Goal: Task Accomplishment & Management: Use online tool/utility

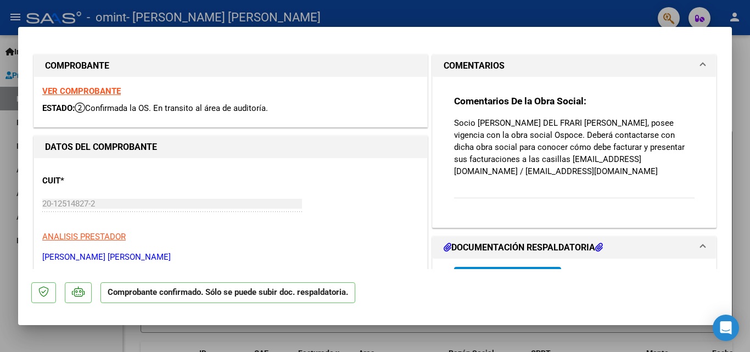
click at [94, 89] on strong "VER COMPROBANTE" at bounding box center [81, 91] width 79 height 10
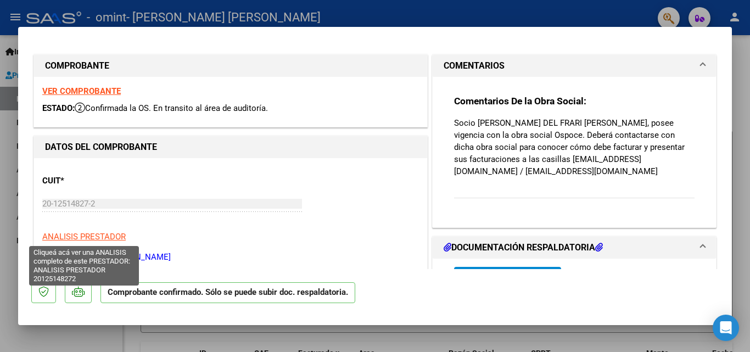
click at [101, 233] on span "ANALISIS PRESTADOR" at bounding box center [83, 237] width 83 height 10
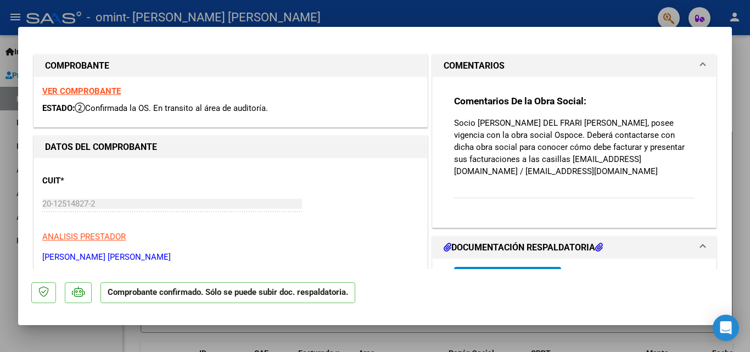
click at [491, 254] on h1 "DOCUMENTACIÓN RESPALDATORIA" at bounding box center [523, 247] width 159 height 13
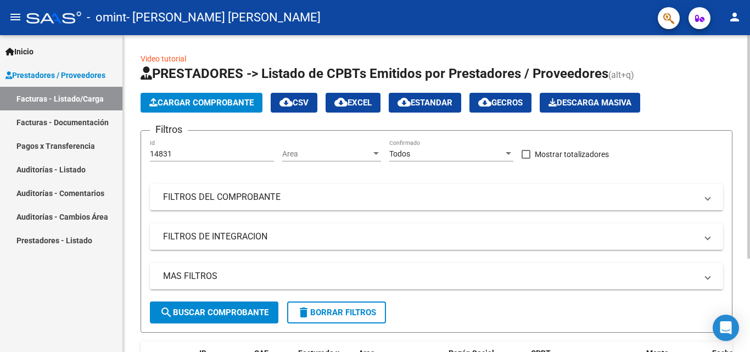
drag, startPoint x: 543, startPoint y: 55, endPoint x: 696, endPoint y: 96, distance: 158.6
click at [696, 96] on div "Video tutorial PRESTADORES -> Listado de CPBTs Emitidos por Prestadores / Prove…" at bounding box center [437, 247] width 592 height 388
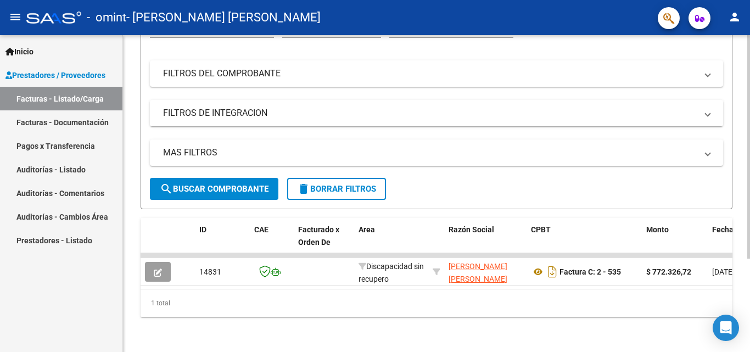
scroll to position [132, 0]
click at [748, 251] on div at bounding box center [748, 239] width 3 height 223
click at [744, 215] on div "Video tutorial PRESTADORES -> Listado de CPBTs Emitidos por Prestadores / Prove…" at bounding box center [438, 132] width 630 height 440
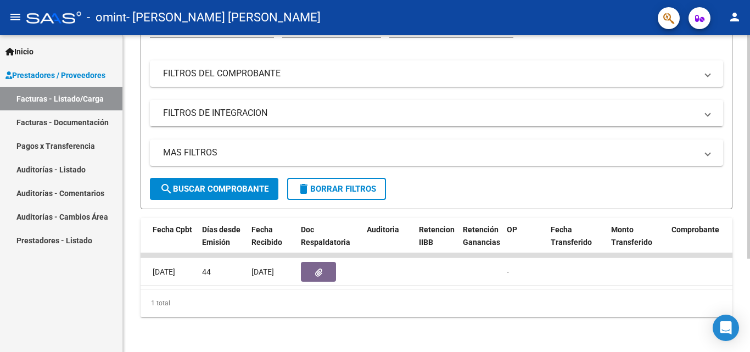
scroll to position [0, 581]
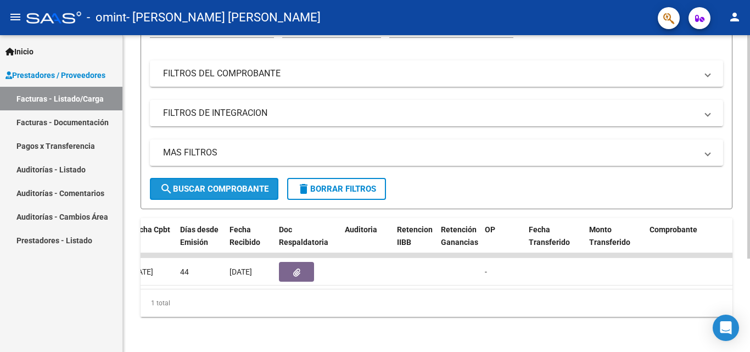
click at [228, 184] on span "search Buscar Comprobante" at bounding box center [214, 189] width 109 height 10
click at [748, 160] on div at bounding box center [748, 239] width 3 height 223
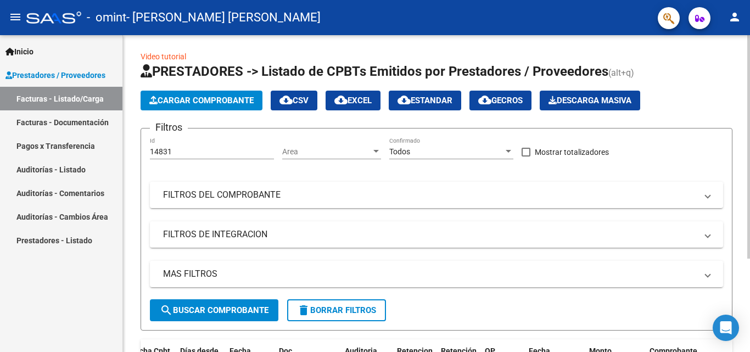
scroll to position [0, 0]
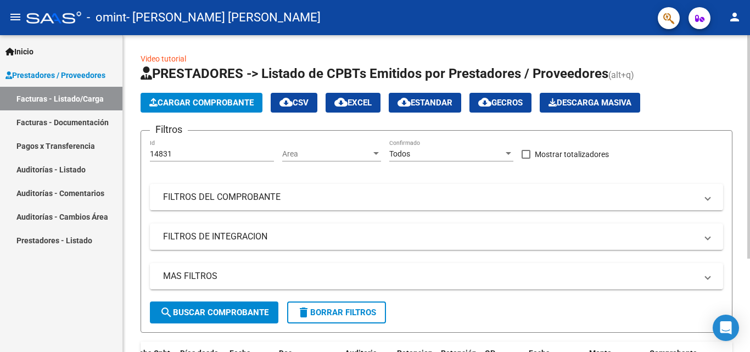
click at [727, 41] on div "Video tutorial PRESTADORES -> Listado de CPBTs Emitidos por Prestadores / Prove…" at bounding box center [438, 255] width 630 height 440
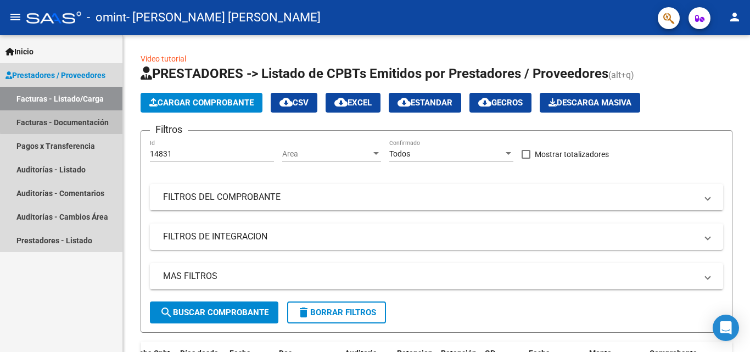
click at [68, 121] on link "Facturas - Documentación" at bounding box center [61, 122] width 122 height 24
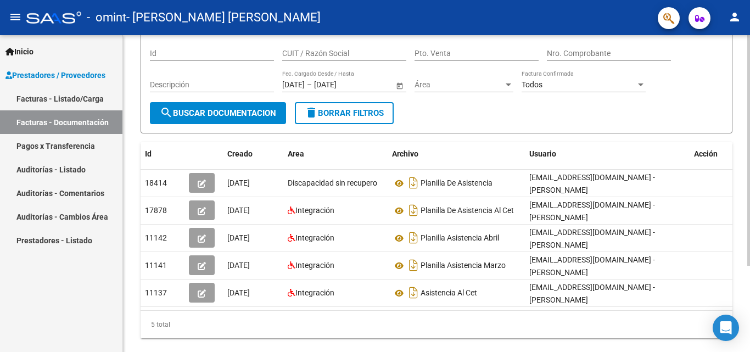
scroll to position [87, 0]
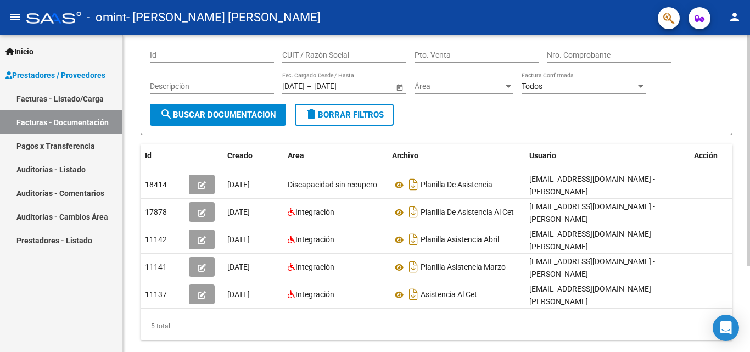
click at [746, 150] on div "PRESTADORES -> Comprobantes - Documentación Respaldatoria cloud_download Export…" at bounding box center [438, 161] width 630 height 427
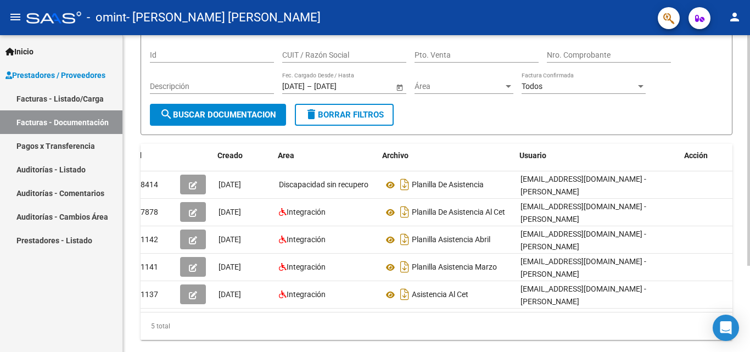
scroll to position [0, 12]
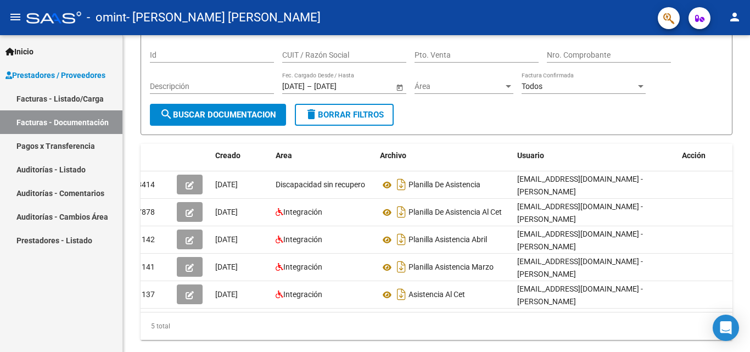
click at [65, 100] on link "Facturas - Listado/Carga" at bounding box center [61, 99] width 122 height 24
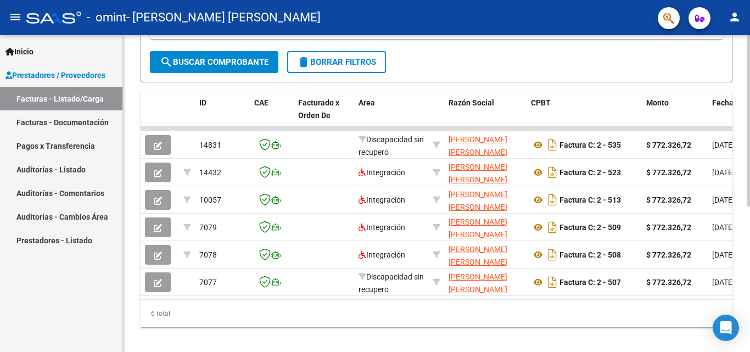
scroll to position [245, 0]
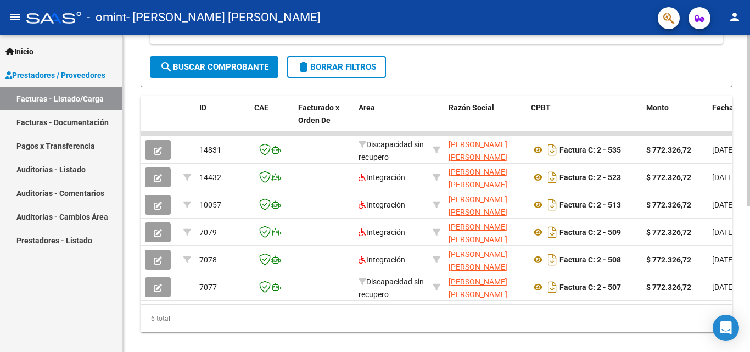
click at [746, 221] on div "Video tutorial PRESTADORES -> Listado de CPBTs Emitidos por Prestadores / Prove…" at bounding box center [438, 79] width 630 height 578
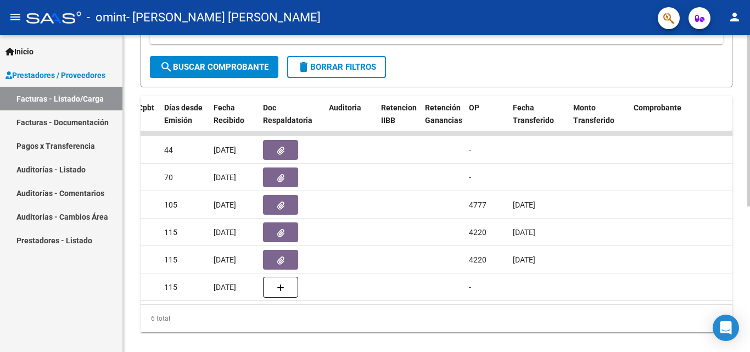
scroll to position [0, 593]
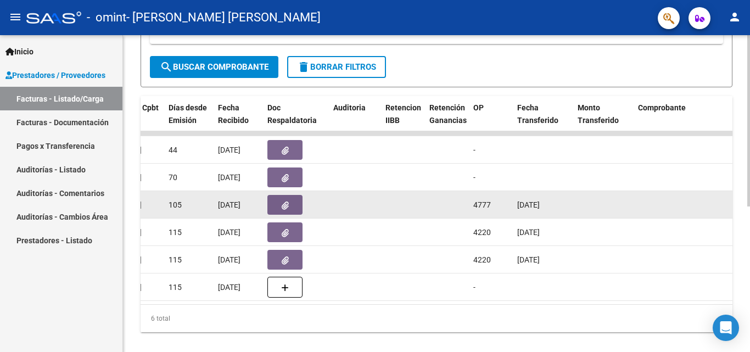
click at [416, 209] on datatable-body-cell at bounding box center [403, 204] width 44 height 27
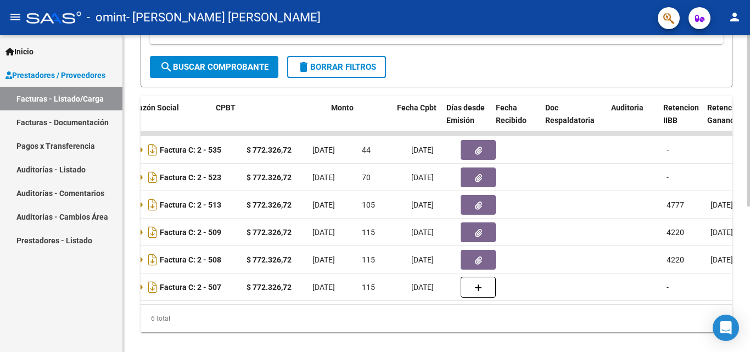
scroll to position [0, 287]
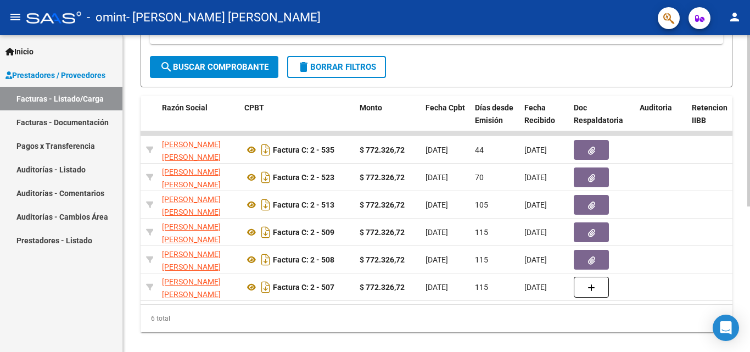
drag, startPoint x: 338, startPoint y: 317, endPoint x: 344, endPoint y: 308, distance: 10.7
click at [344, 308] on div "ID CAE Facturado x Orden De Area Razón Social CPBT Monto Fecha Cpbt Días desde …" at bounding box center [437, 214] width 592 height 236
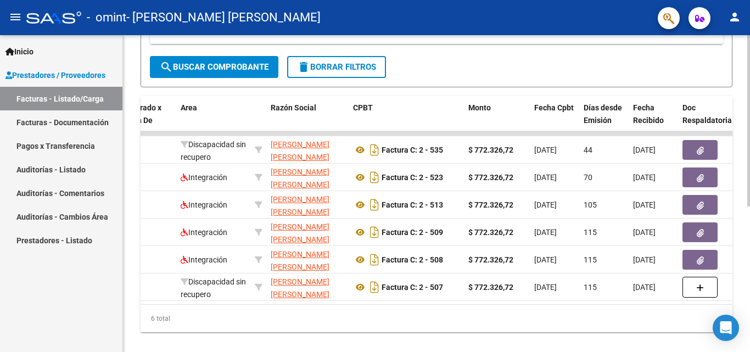
scroll to position [0, 0]
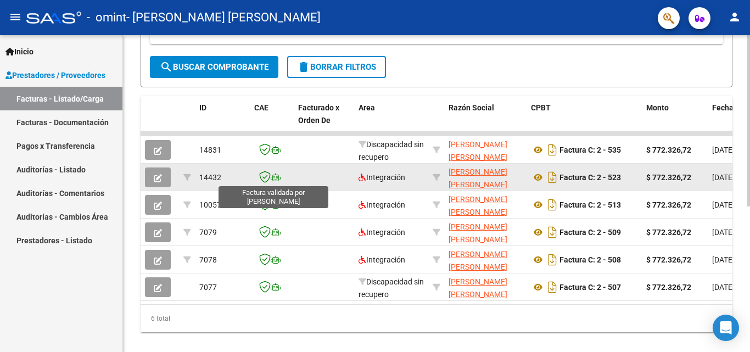
drag, startPoint x: 311, startPoint y: 220, endPoint x: 259, endPoint y: 180, distance: 65.8
click at [259, 180] on datatable-scroller "14831 Discapacidad sin recupero [PERSON_NAME] [PERSON_NAME] 20125148272 Factura…" at bounding box center [437, 216] width 592 height 170
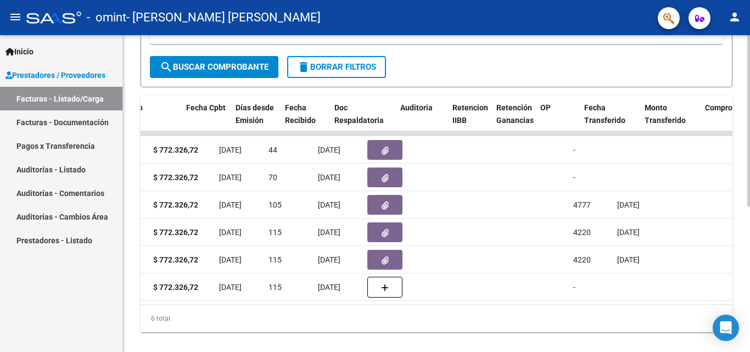
scroll to position [0, 533]
